Goal: Transaction & Acquisition: Obtain resource

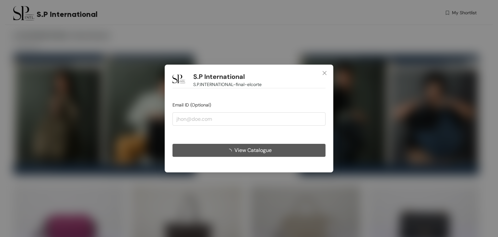
type input "[EMAIL_ADDRESS][DOMAIN_NAME]"
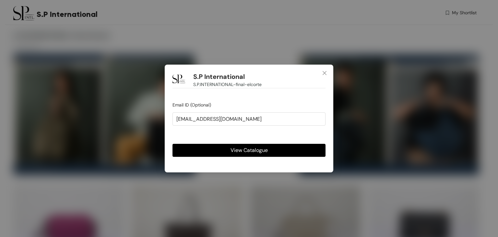
click at [237, 147] on span "View Catalogue" at bounding box center [249, 150] width 37 height 8
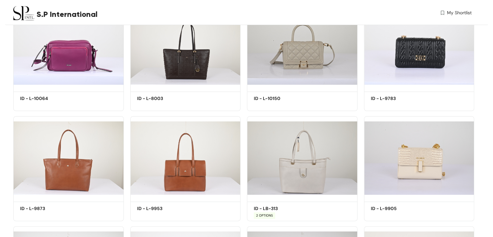
scroll to position [130, 0]
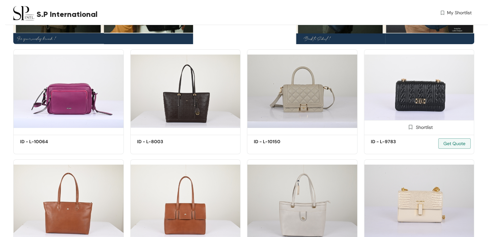
click at [413, 127] on img at bounding box center [411, 127] width 6 height 6
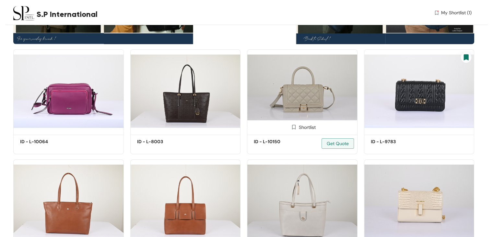
click at [293, 125] on img at bounding box center [294, 127] width 6 height 6
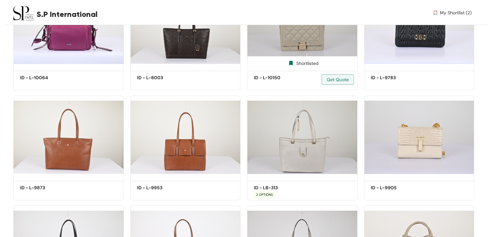
scroll to position [195, 0]
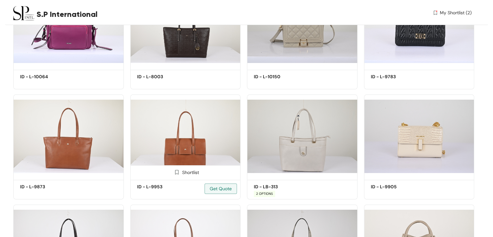
click at [176, 173] on img at bounding box center [177, 172] width 6 height 6
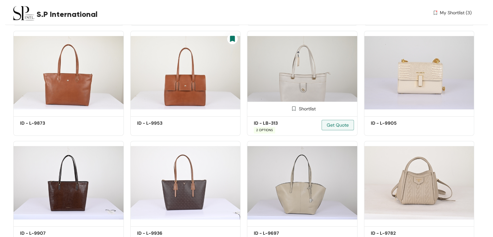
scroll to position [259, 0]
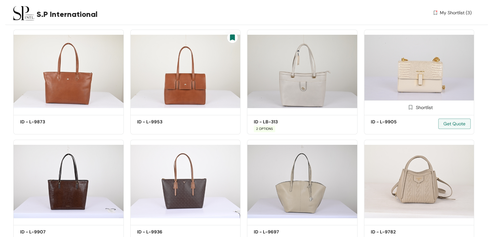
click at [410, 107] on img at bounding box center [411, 107] width 6 height 6
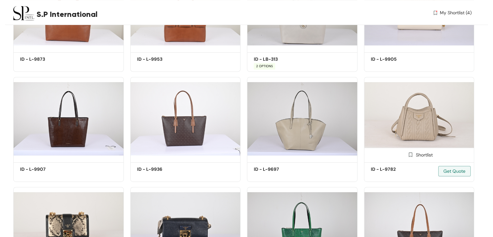
scroll to position [324, 0]
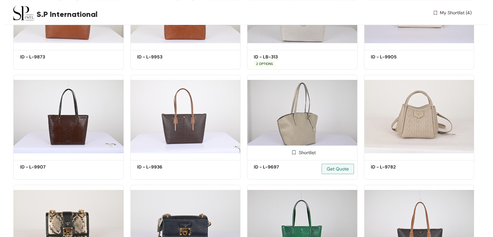
click at [294, 153] on img at bounding box center [294, 152] width 6 height 6
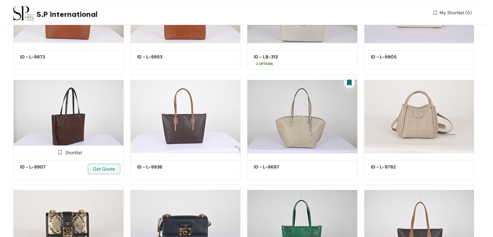
click at [60, 152] on img at bounding box center [60, 152] width 6 height 6
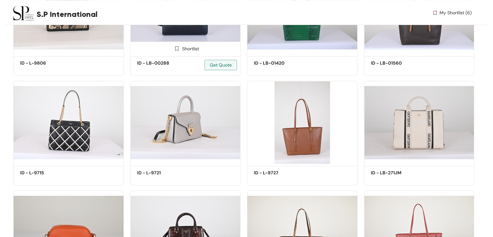
scroll to position [551, 0]
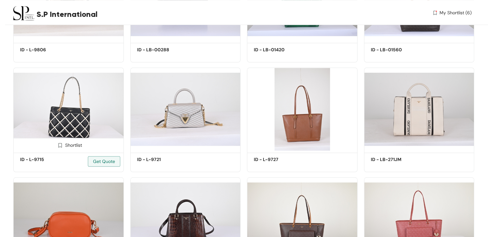
click at [61, 145] on img at bounding box center [60, 145] width 6 height 6
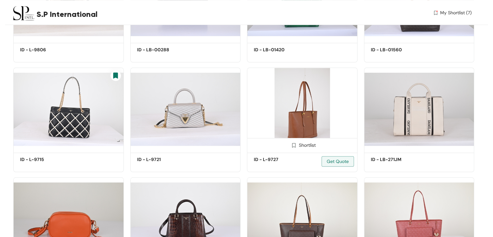
click at [294, 147] on img at bounding box center [294, 145] width 6 height 6
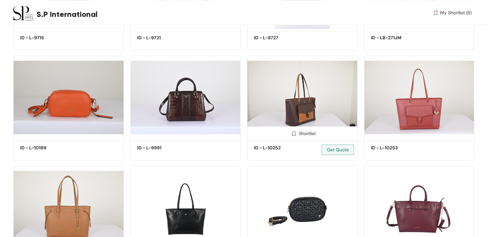
scroll to position [681, 0]
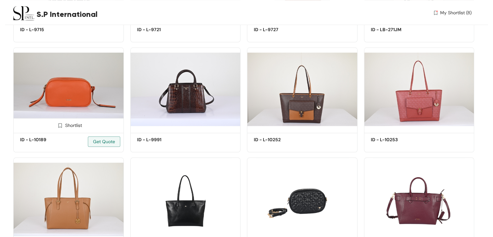
click at [59, 126] on img at bounding box center [60, 125] width 6 height 6
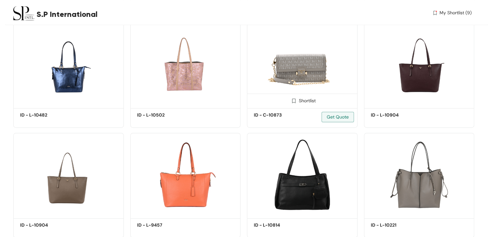
scroll to position [940, 0]
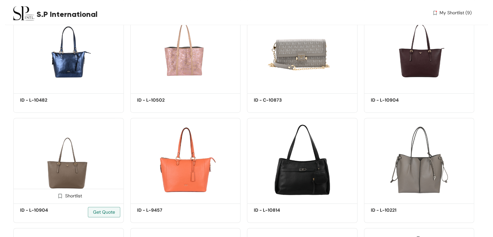
click at [60, 196] on img at bounding box center [60, 196] width 6 height 6
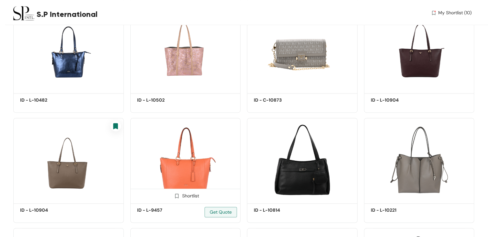
click at [177, 196] on img at bounding box center [177, 196] width 6 height 6
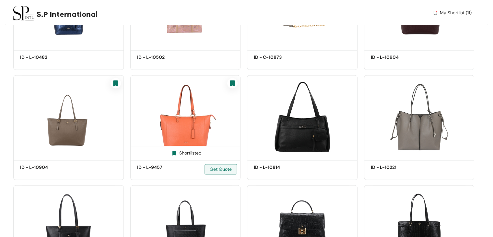
scroll to position [1070, 0]
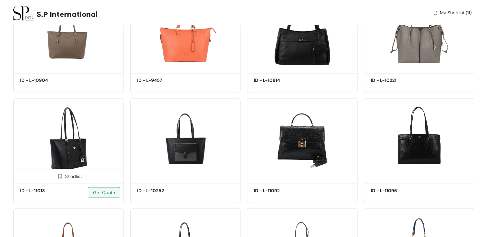
click at [59, 177] on img at bounding box center [60, 176] width 6 height 6
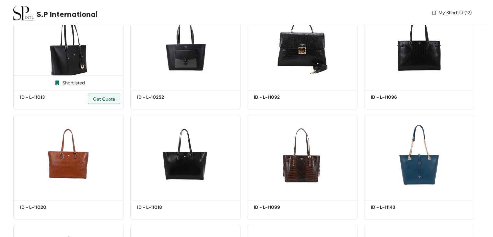
scroll to position [1167, 0]
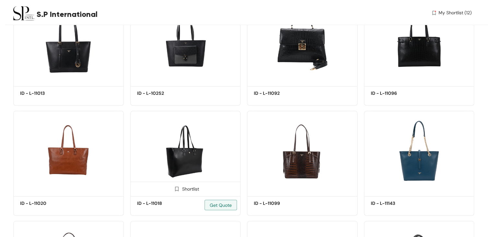
click at [176, 189] on img at bounding box center [177, 188] width 6 height 6
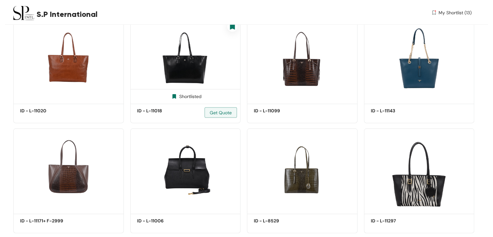
scroll to position [1265, 0]
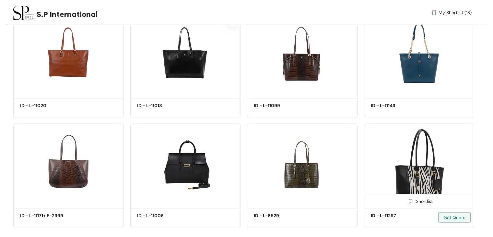
click at [409, 202] on img at bounding box center [411, 201] width 6 height 6
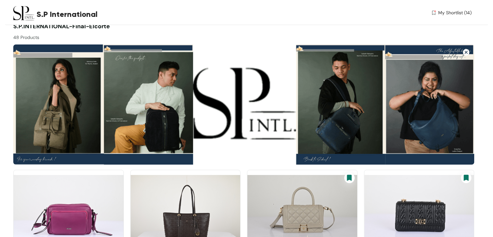
scroll to position [0, 0]
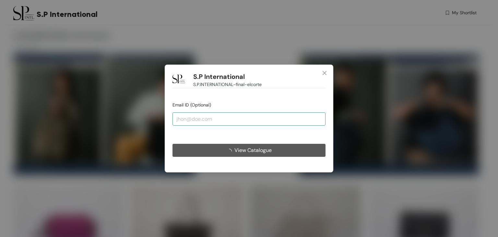
type input "[EMAIL_ADDRESS][DOMAIN_NAME]"
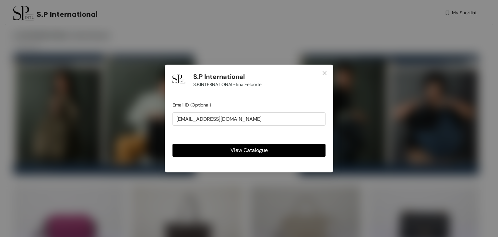
click at [243, 149] on span "View Catalogue" at bounding box center [249, 150] width 37 height 8
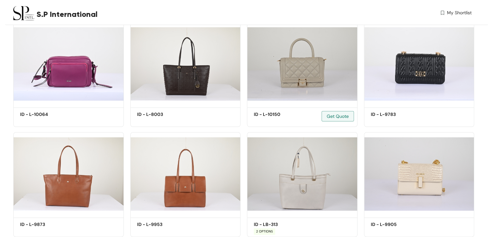
scroll to position [162, 0]
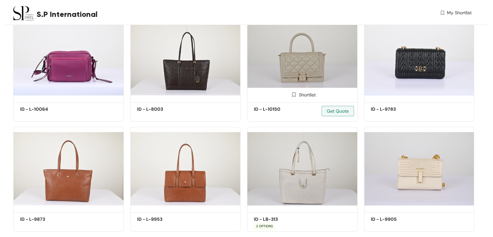
click at [294, 95] on img at bounding box center [294, 94] width 6 height 6
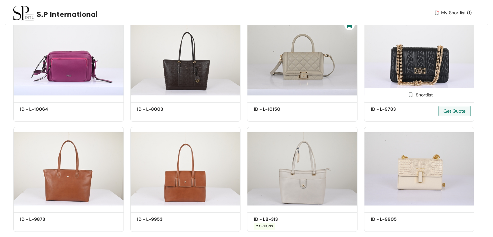
click at [412, 95] on img at bounding box center [411, 94] width 6 height 6
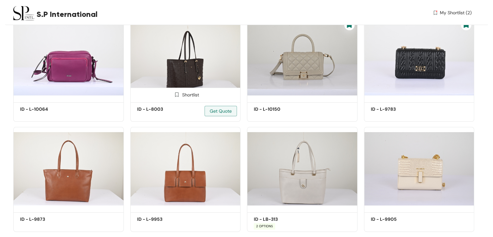
click at [176, 92] on img at bounding box center [177, 94] width 6 height 6
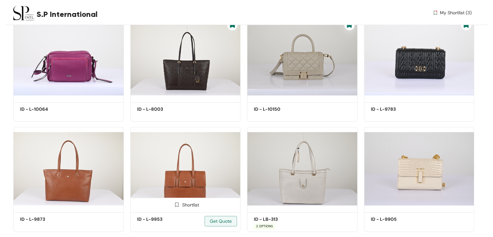
scroll to position [259, 0]
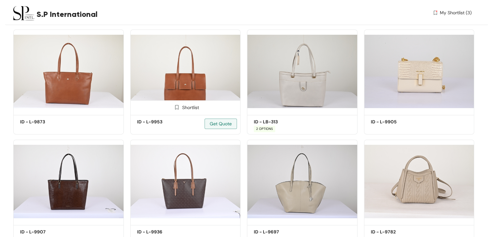
click at [177, 107] on img at bounding box center [177, 107] width 6 height 6
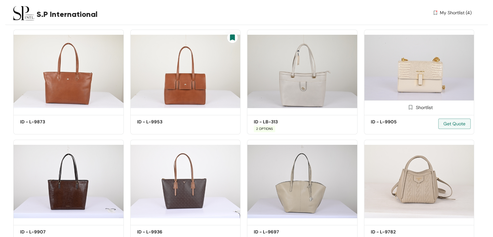
click at [409, 107] on img at bounding box center [411, 107] width 6 height 6
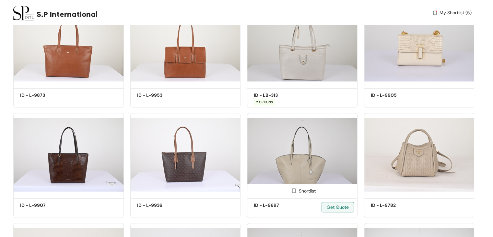
scroll to position [357, 0]
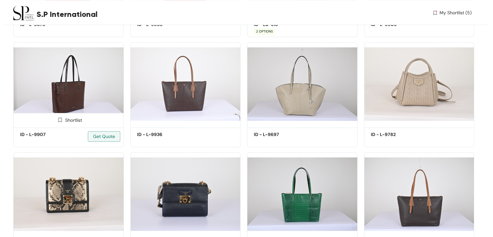
click at [59, 121] on img at bounding box center [60, 120] width 6 height 6
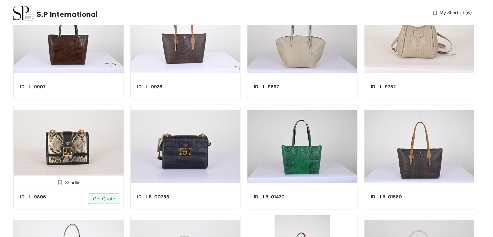
scroll to position [454, 0]
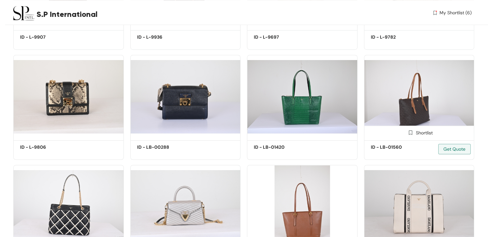
click at [409, 133] on img at bounding box center [411, 132] width 6 height 6
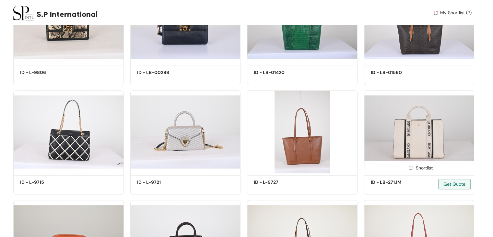
scroll to position [551, 0]
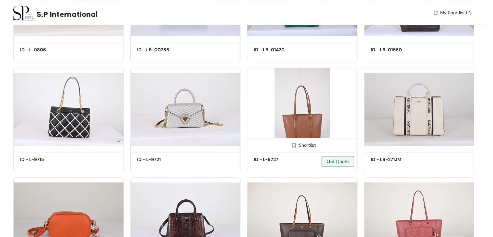
click at [293, 142] on span at bounding box center [294, 146] width 10 height 10
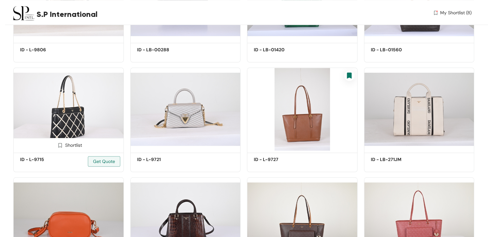
click at [60, 144] on img at bounding box center [60, 145] width 6 height 6
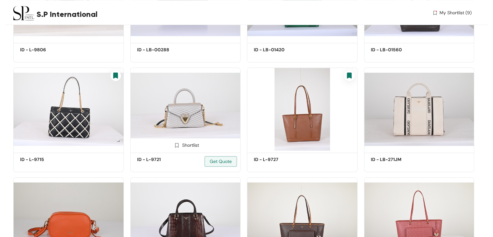
click at [176, 145] on img at bounding box center [177, 145] width 6 height 6
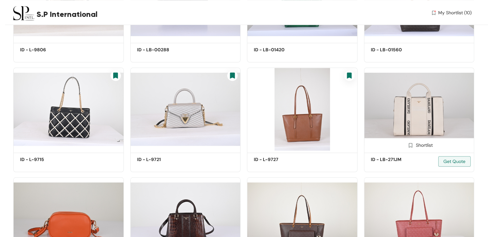
click at [410, 144] on img at bounding box center [411, 145] width 6 height 6
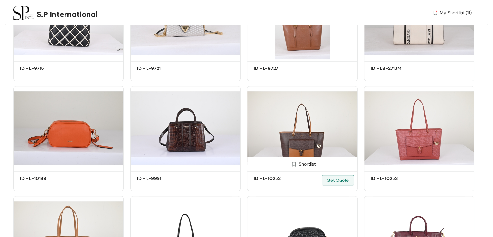
scroll to position [649, 0]
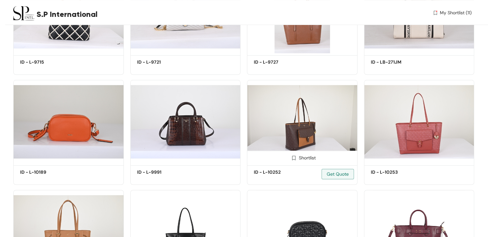
click at [294, 158] on img at bounding box center [294, 158] width 6 height 6
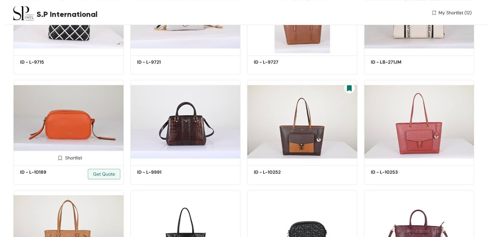
click at [60, 159] on img at bounding box center [60, 158] width 6 height 6
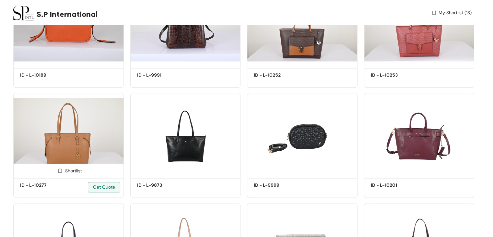
scroll to position [746, 0]
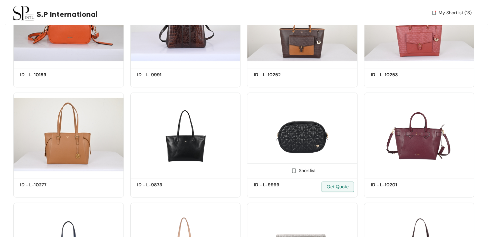
click at [293, 170] on img at bounding box center [294, 170] width 6 height 6
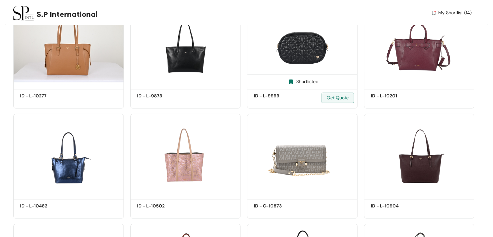
scroll to position [843, 0]
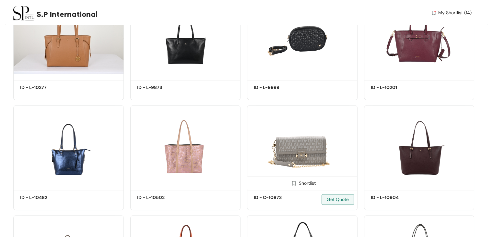
click at [292, 185] on img at bounding box center [294, 183] width 6 height 6
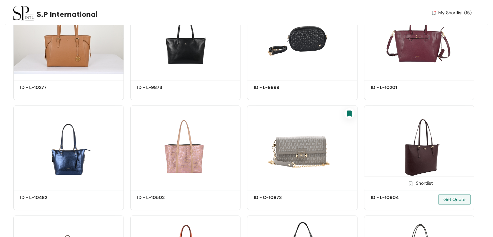
click at [412, 185] on img at bounding box center [411, 183] width 6 height 6
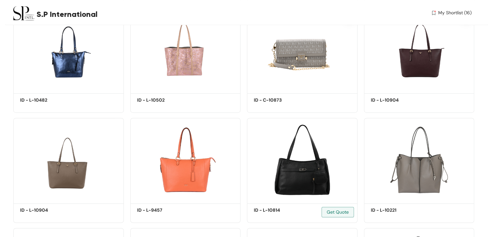
scroll to position [1005, 0]
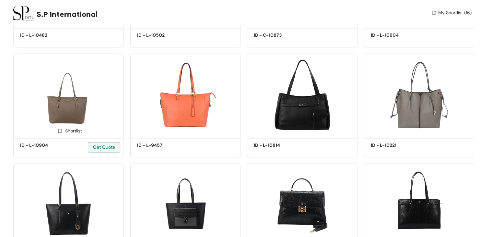
click at [59, 131] on img at bounding box center [60, 131] width 6 height 6
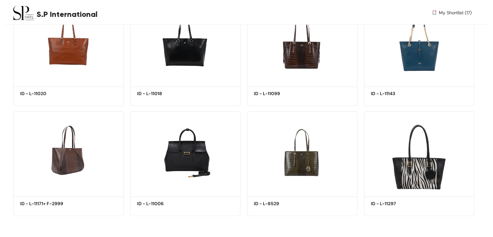
scroll to position [1279, 0]
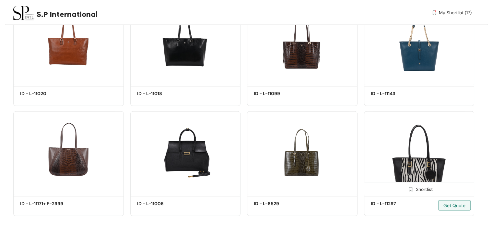
click at [410, 189] on img at bounding box center [411, 189] width 6 height 6
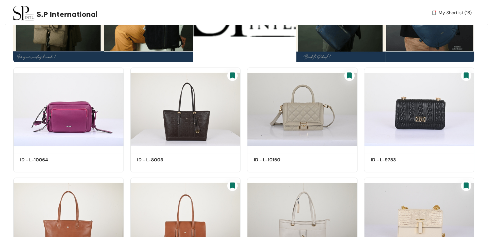
scroll to position [0, 0]
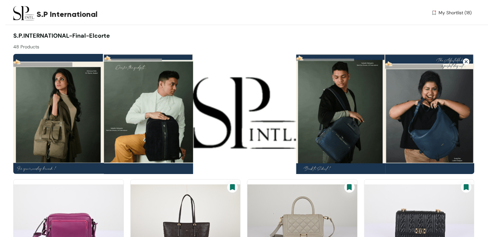
click at [434, 11] on img at bounding box center [434, 12] width 6 height 7
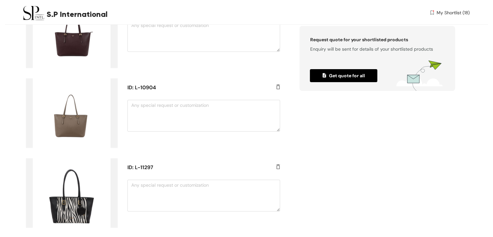
scroll to position [1271, 0]
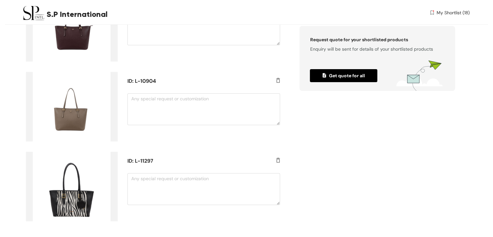
click at [415, 79] on img at bounding box center [420, 75] width 49 height 30
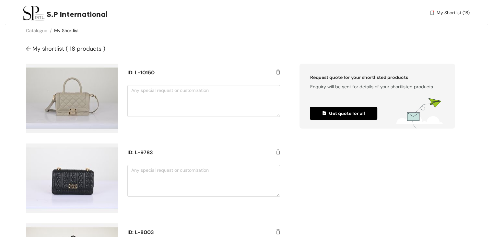
scroll to position [0, 0]
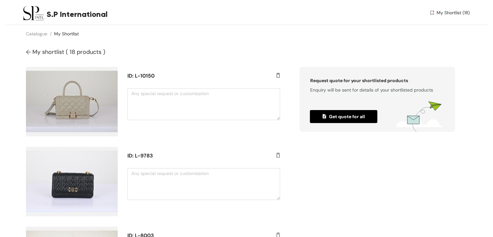
click at [431, 13] on img at bounding box center [432, 12] width 6 height 7
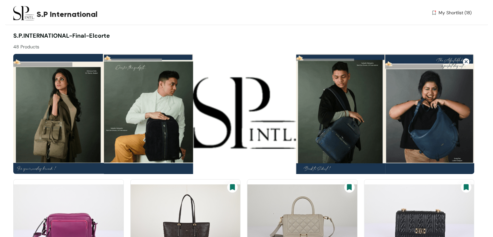
click at [435, 12] on img at bounding box center [434, 12] width 6 height 7
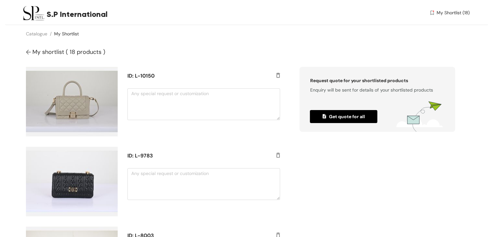
click at [335, 117] on span "Get quote for all" at bounding box center [344, 116] width 42 height 7
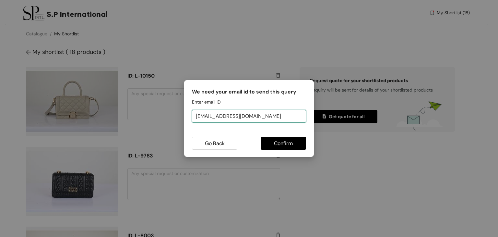
click at [262, 117] on input "[EMAIL_ADDRESS][DOMAIN_NAME]" at bounding box center [249, 116] width 114 height 13
drag, startPoint x: 262, startPoint y: 117, endPoint x: 22, endPoint y: 112, distance: 240.7
click at [22, 112] on div "We need your email id to send this query Enter email ID [EMAIL_ADDRESS][DOMAIN_…" at bounding box center [249, 118] width 498 height 237
type input "[EMAIL_ADDRESS][DOMAIN_NAME]"
click at [286, 139] on span "Confirm" at bounding box center [283, 143] width 19 height 8
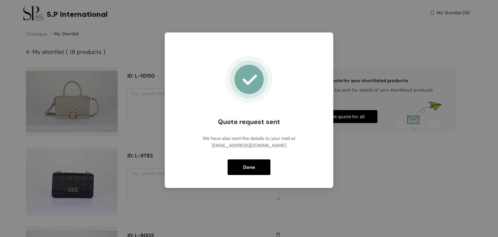
click at [239, 164] on button "Done" at bounding box center [249, 167] width 43 height 16
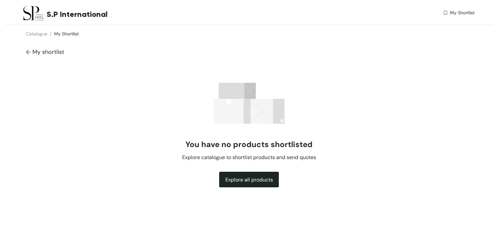
click at [450, 9] on span "My Shortlist" at bounding box center [462, 12] width 25 height 7
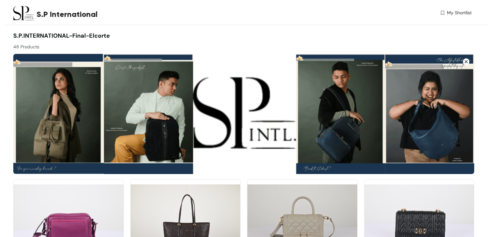
click at [440, 13] on img at bounding box center [443, 12] width 6 height 7
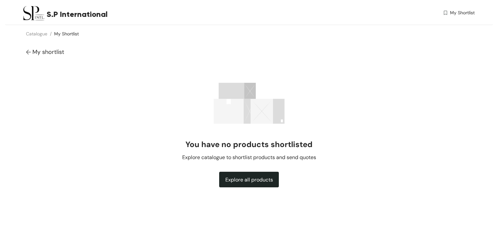
click at [445, 11] on img at bounding box center [446, 12] width 6 height 7
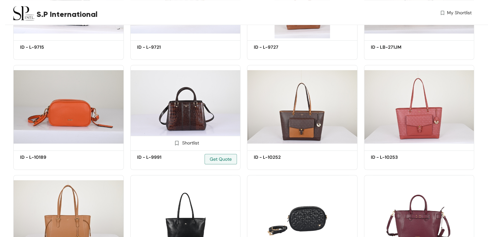
scroll to position [681, 0]
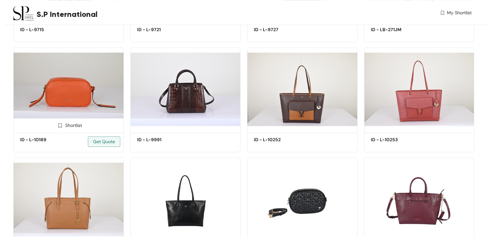
click at [67, 126] on div "Shortlist" at bounding box center [68, 125] width 27 height 6
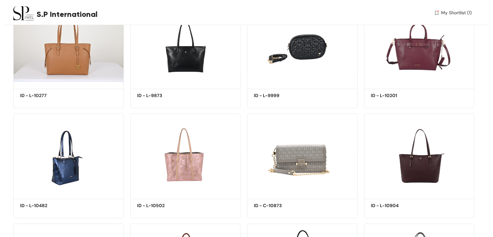
scroll to position [843, 0]
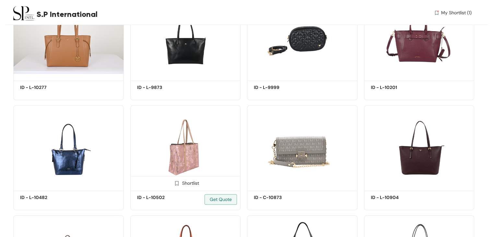
click at [192, 158] on img at bounding box center [185, 146] width 111 height 83
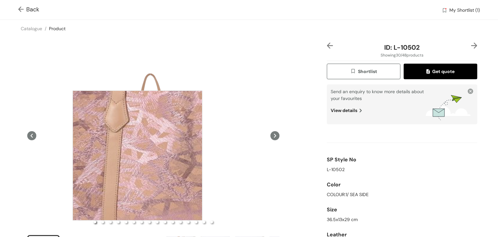
click at [137, 155] on div at bounding box center [138, 155] width 130 height 130
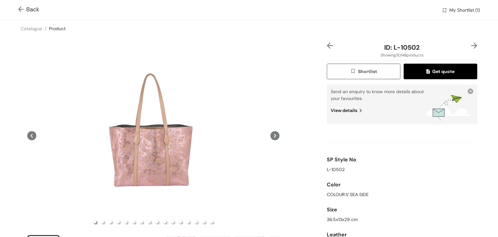
click at [273, 134] on icon at bounding box center [274, 135] width 9 height 9
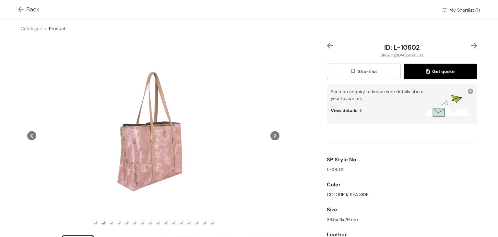
click at [273, 134] on icon at bounding box center [274, 135] width 9 height 9
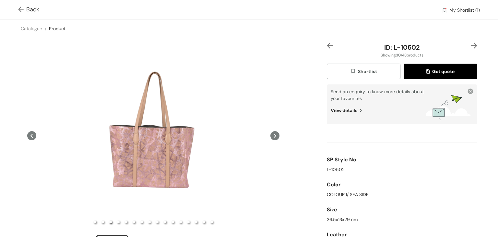
click at [274, 134] on icon at bounding box center [274, 135] width 9 height 9
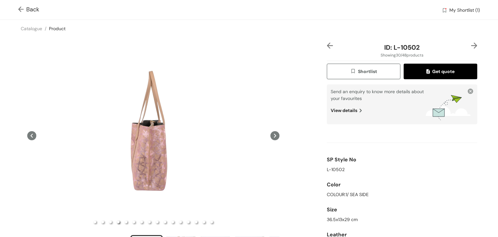
click at [274, 134] on icon at bounding box center [274, 135] width 9 height 9
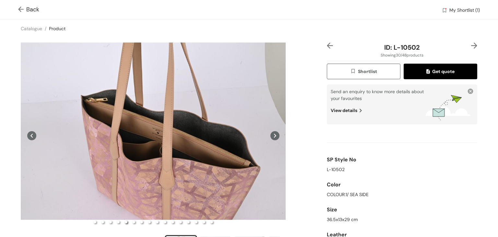
click at [274, 134] on icon at bounding box center [274, 135] width 9 height 9
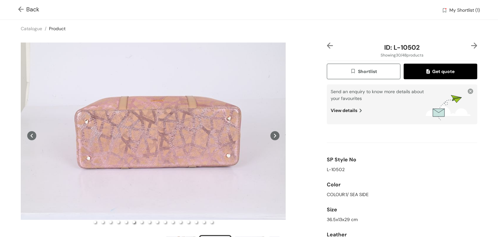
click at [274, 134] on icon at bounding box center [274, 135] width 9 height 9
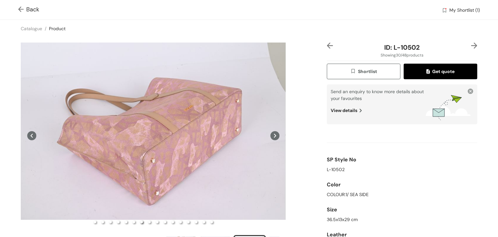
click at [34, 134] on icon at bounding box center [31, 135] width 9 height 9
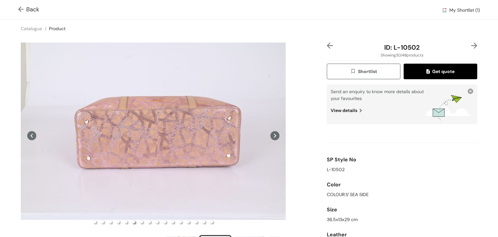
click at [34, 134] on icon at bounding box center [31, 135] width 9 height 9
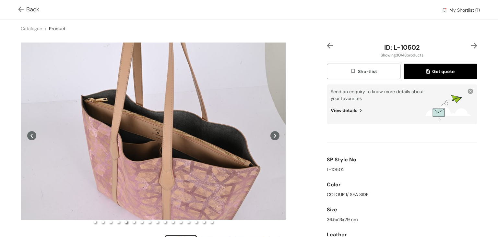
click at [34, 134] on icon at bounding box center [31, 135] width 9 height 9
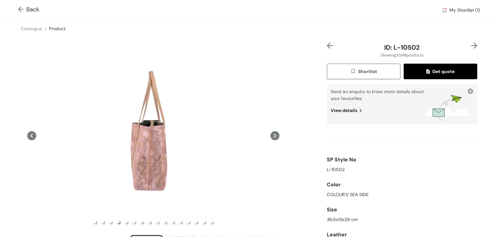
click at [34, 136] on icon at bounding box center [31, 135] width 9 height 9
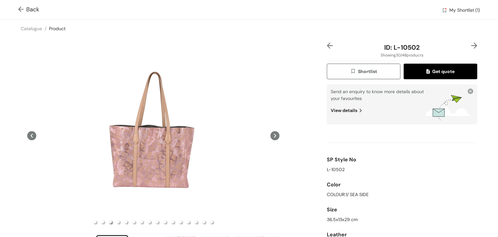
click at [34, 136] on icon at bounding box center [31, 135] width 9 height 9
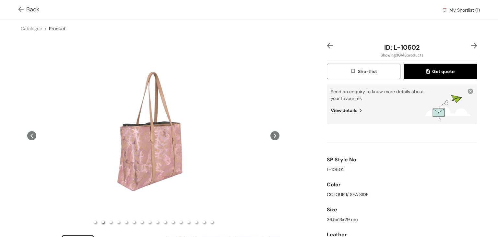
click at [34, 136] on icon at bounding box center [31, 135] width 9 height 9
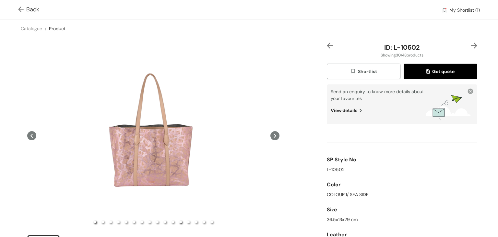
click at [179, 221] on li "slide item 12" at bounding box center [180, 222] width 3 height 3
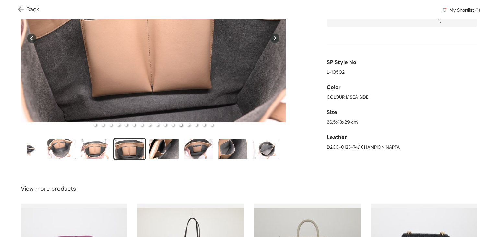
scroll to position [211, 0]
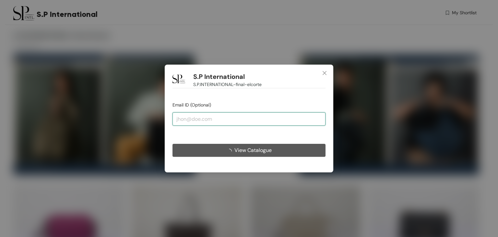
click at [227, 119] on input "email" at bounding box center [249, 118] width 153 height 13
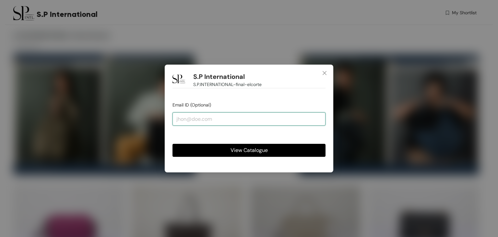
type input "[EMAIL_ADDRESS][DOMAIN_NAME]"
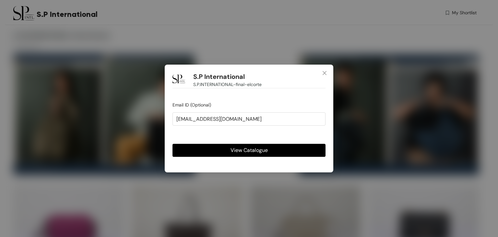
click at [232, 150] on span "View Catalogue" at bounding box center [249, 150] width 37 height 8
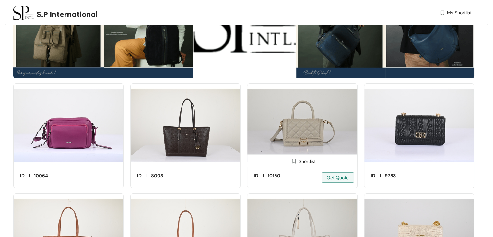
scroll to position [97, 0]
